Goal: Information Seeking & Learning: Learn about a topic

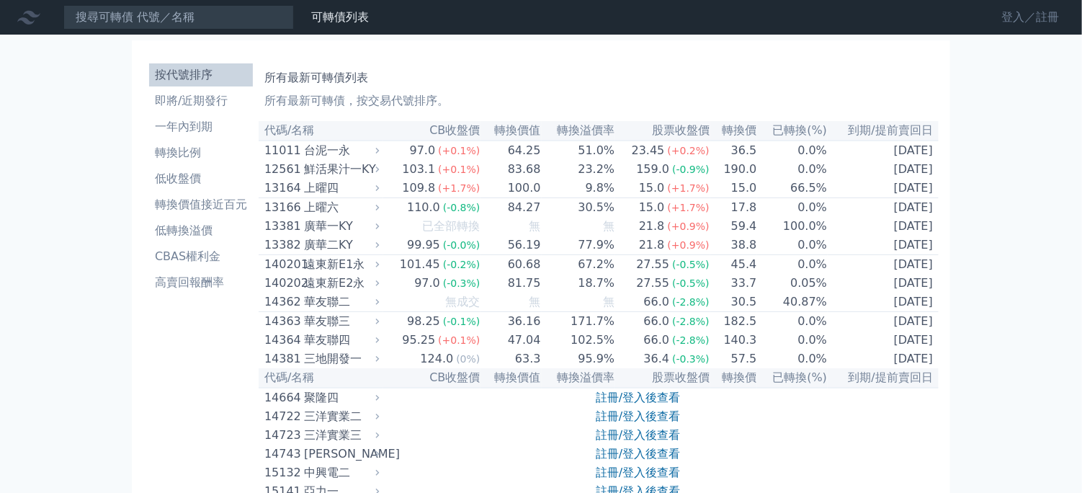
click at [999, 12] on link "登入／註冊" at bounding box center [1030, 17] width 81 height 23
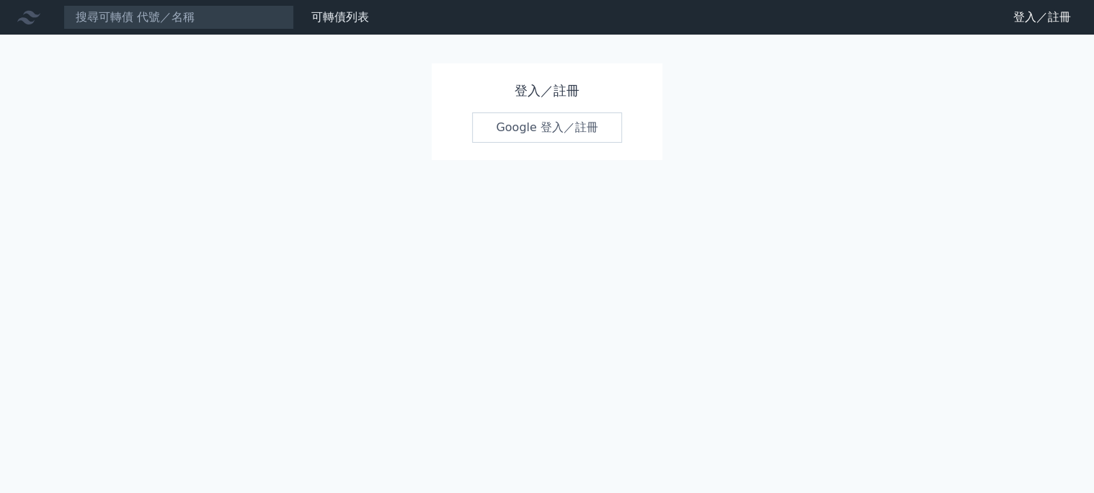
click at [574, 137] on link "Google 登入／註冊" at bounding box center [547, 127] width 150 height 30
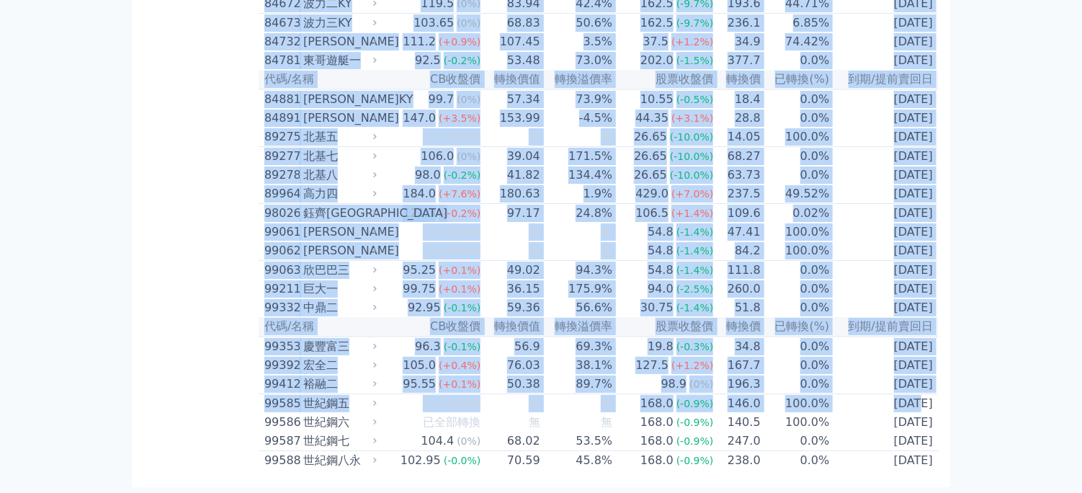
scroll to position [8565, 0]
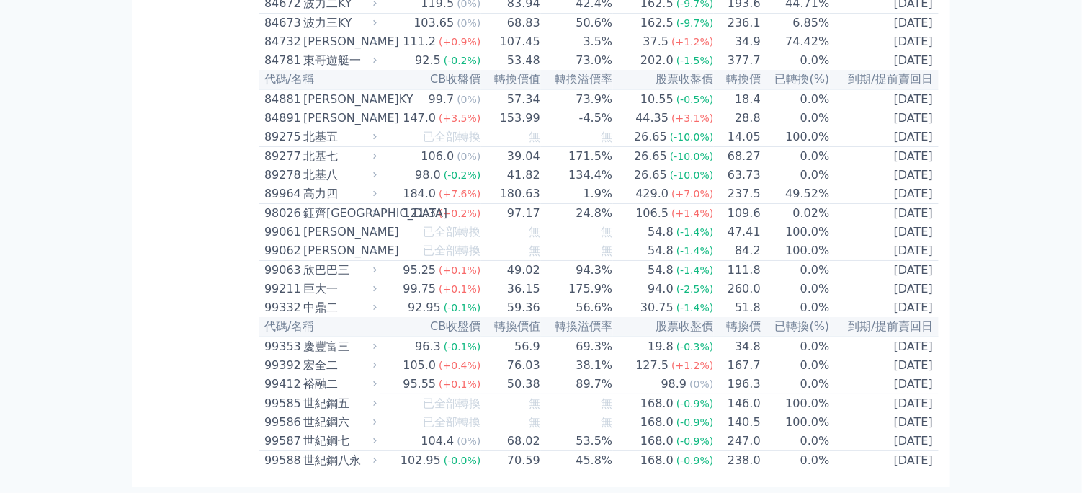
drag, startPoint x: 265, startPoint y: 129, endPoint x: 946, endPoint y: 463, distance: 758.6
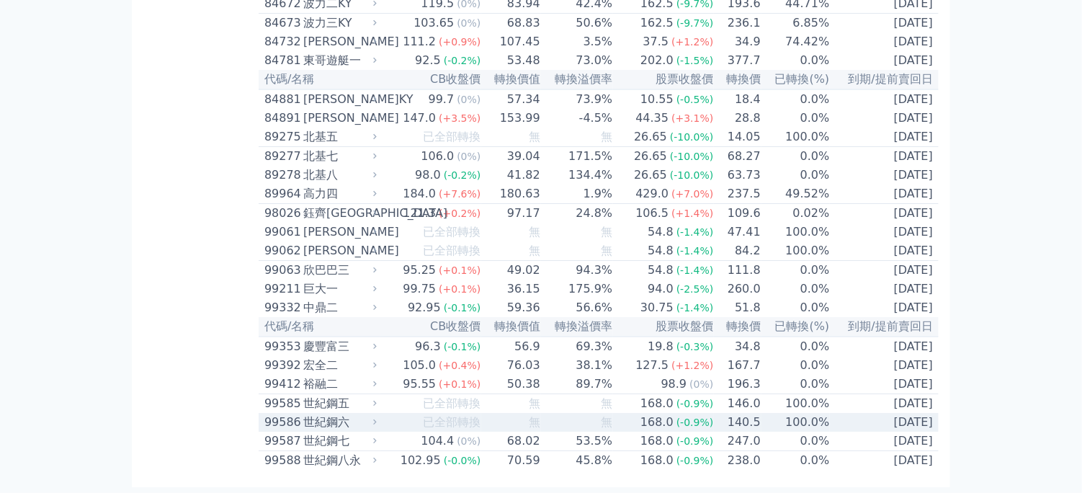
copy table
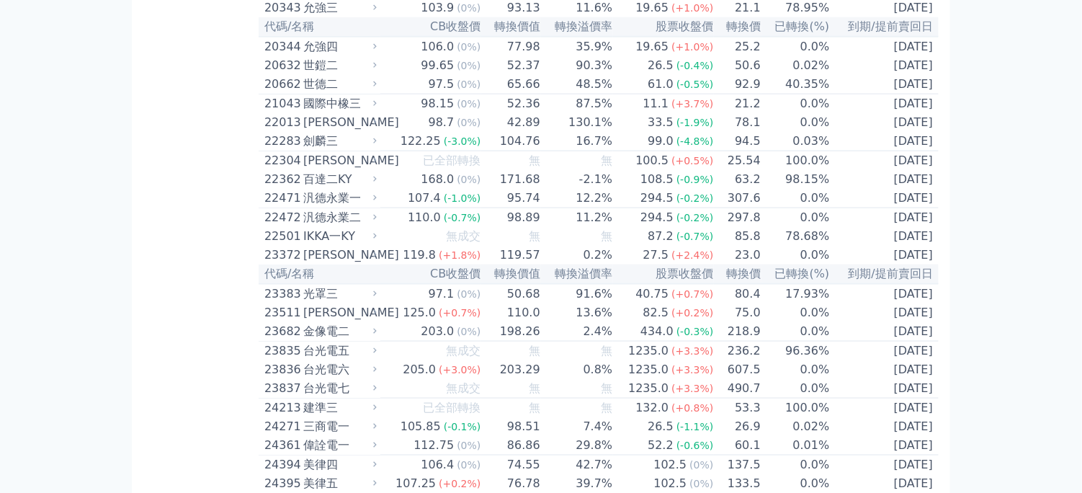
scroll to position [68, 0]
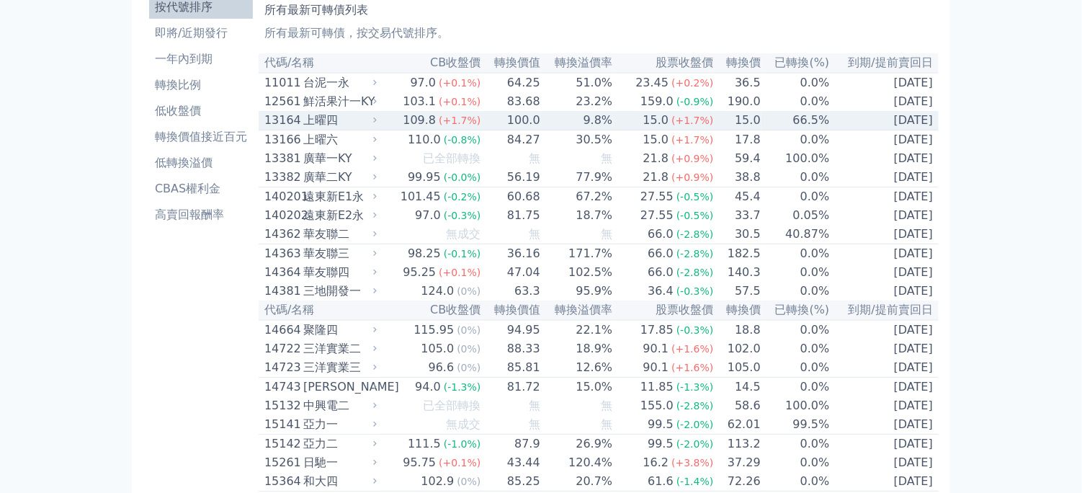
click at [380, 129] on div "13164 上曜四" at bounding box center [321, 120] width 115 height 17
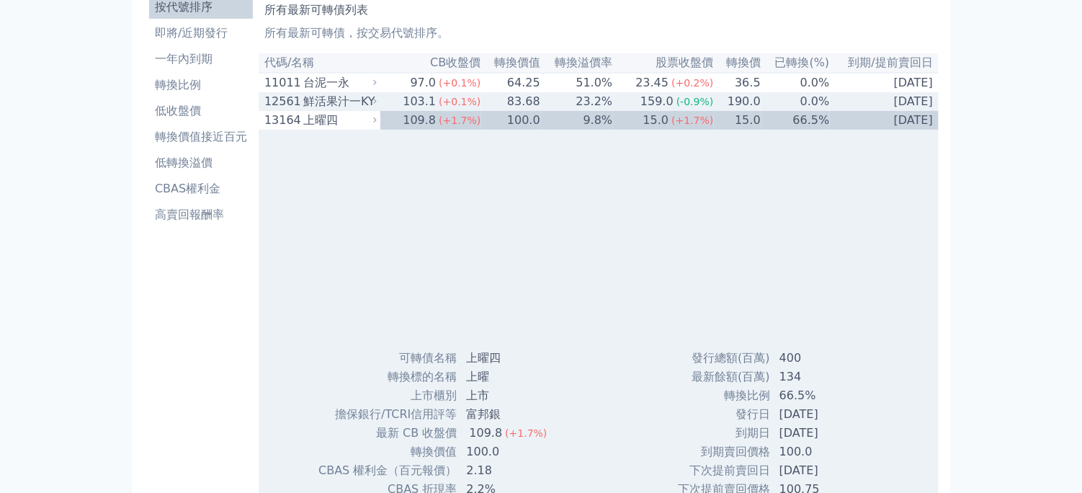
click at [378, 106] on icon at bounding box center [374, 101] width 9 height 9
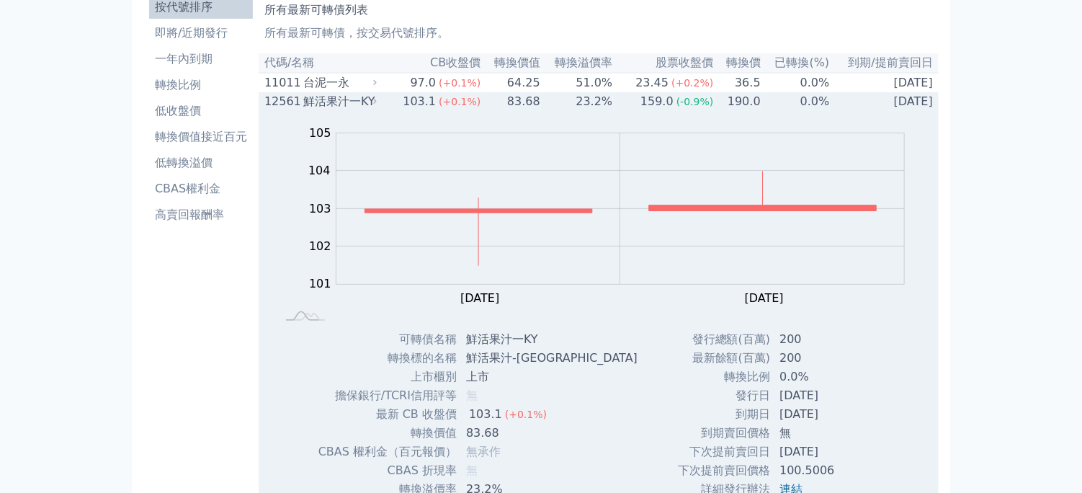
click at [379, 106] on icon at bounding box center [374, 101] width 9 height 9
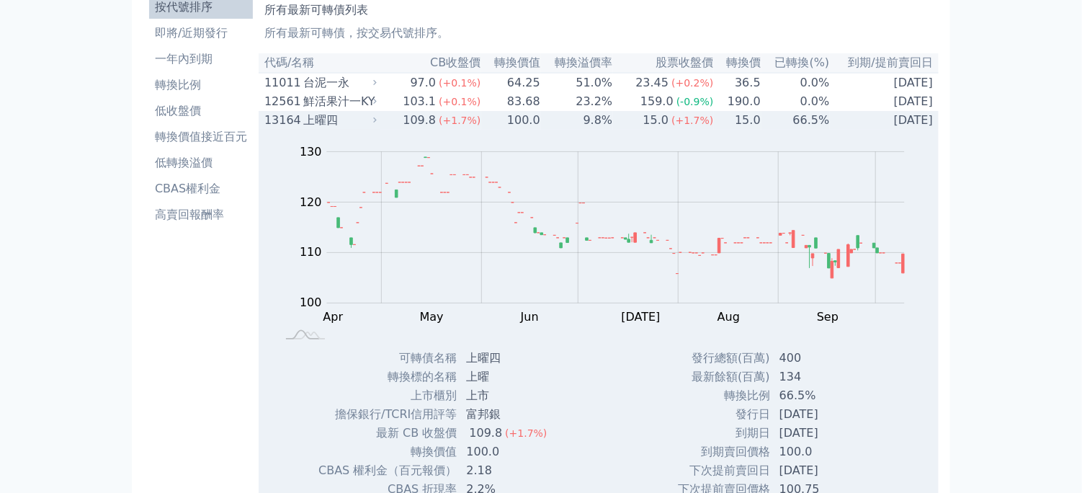
click at [374, 123] on div "上曜四" at bounding box center [338, 120] width 71 height 17
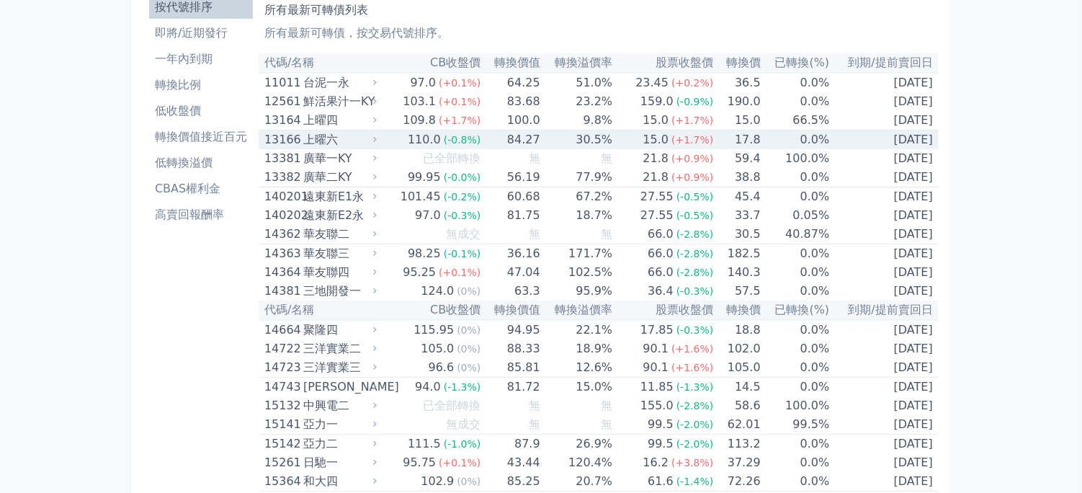
click at [368, 148] on div "上曜六" at bounding box center [338, 139] width 71 height 17
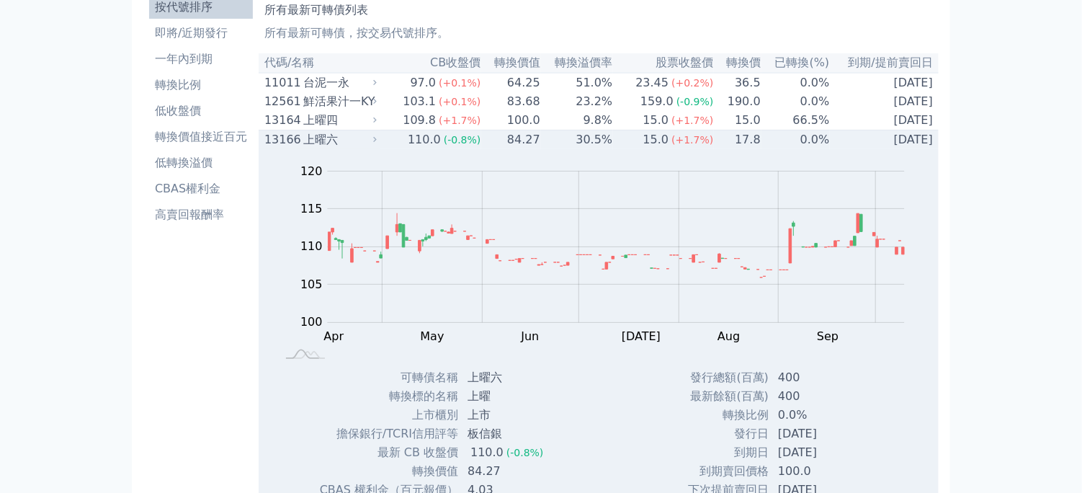
click at [368, 148] on div "上曜六" at bounding box center [338, 139] width 71 height 17
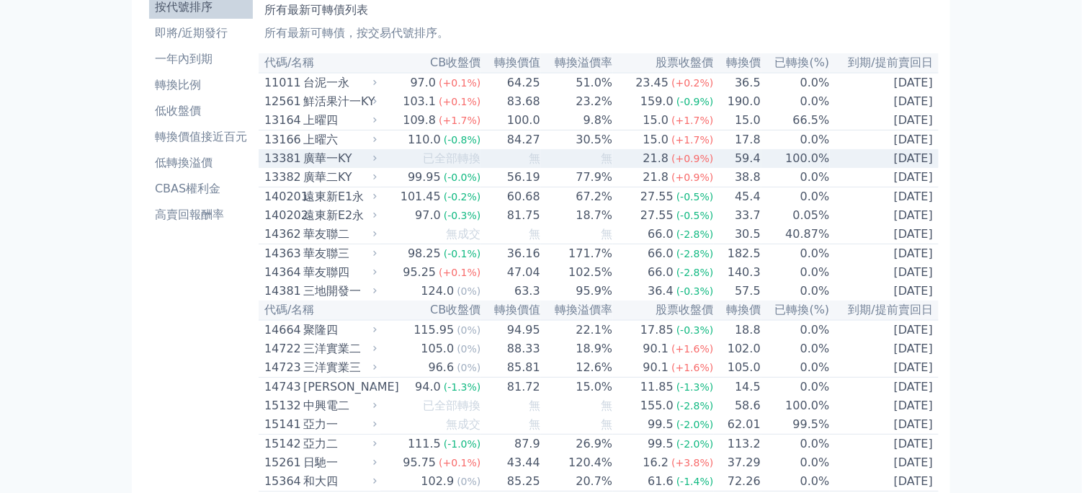
click at [372, 162] on div "廣華一KY" at bounding box center [338, 158] width 71 height 17
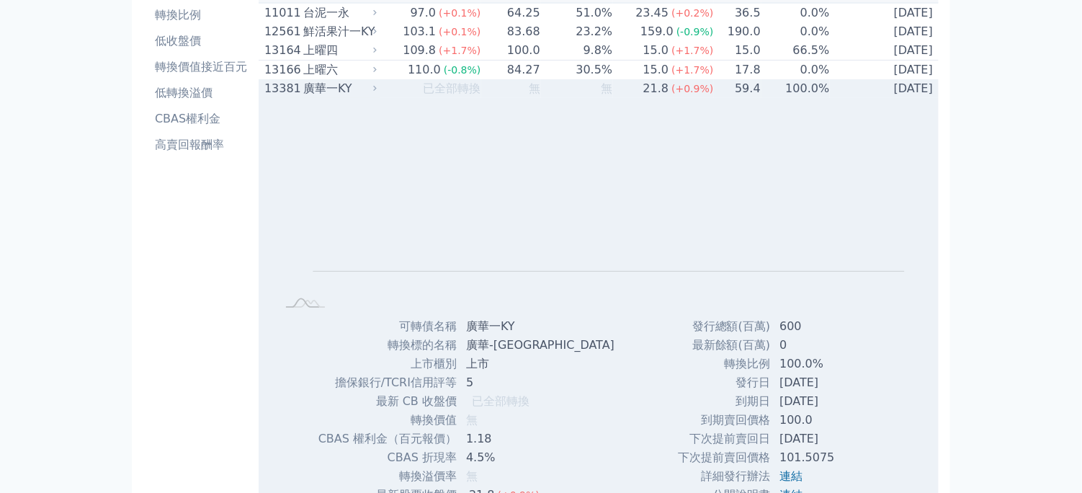
scroll to position [140, 0]
click at [372, 94] on div "廣華一KY" at bounding box center [338, 86] width 71 height 17
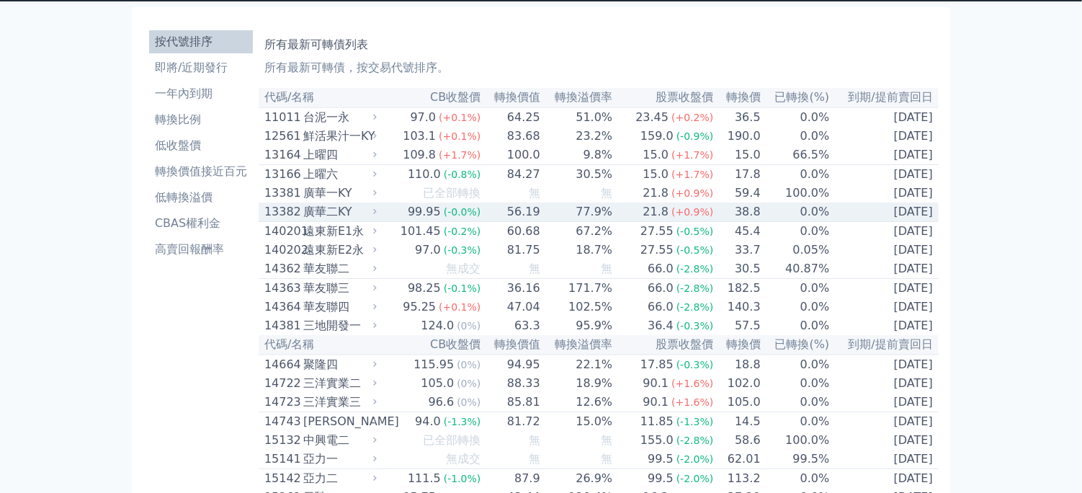
scroll to position [0, 0]
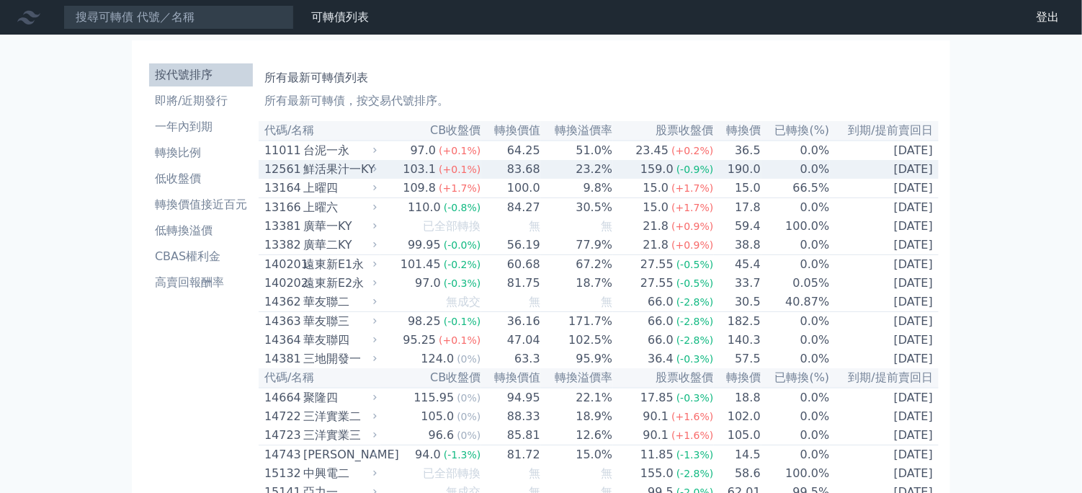
click at [438, 176] on div "103.1" at bounding box center [419, 169] width 39 height 17
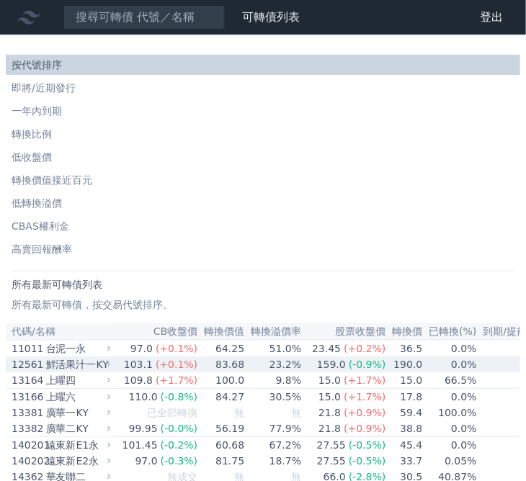
click at [359, 369] on span "(-0.9%)" at bounding box center [367, 365] width 37 height 12
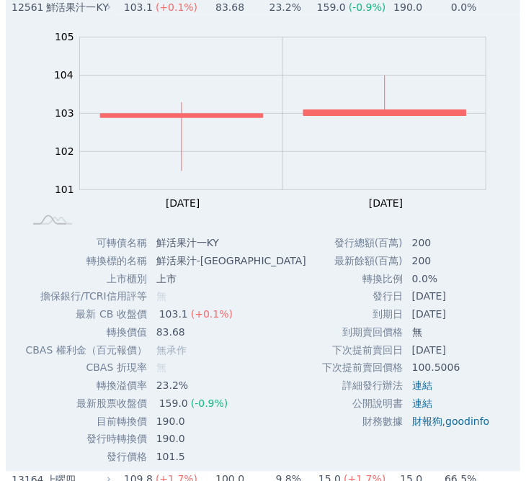
scroll to position [360, 0]
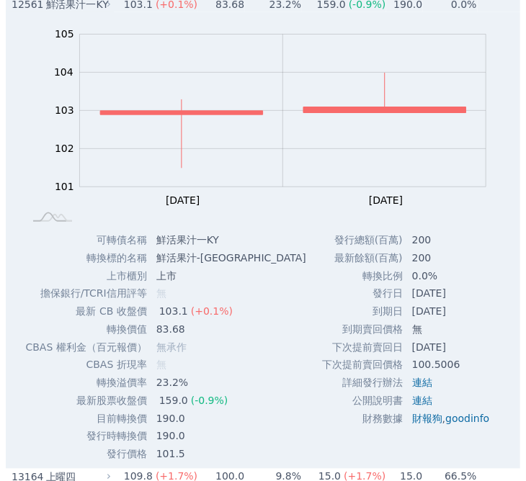
drag, startPoint x: 404, startPoint y: 294, endPoint x: 463, endPoint y: 293, distance: 58.4
click at [463, 293] on td "[DATE]" at bounding box center [452, 294] width 98 height 18
copy td "[DATE]"
